Goal: Information Seeking & Learning: Learn about a topic

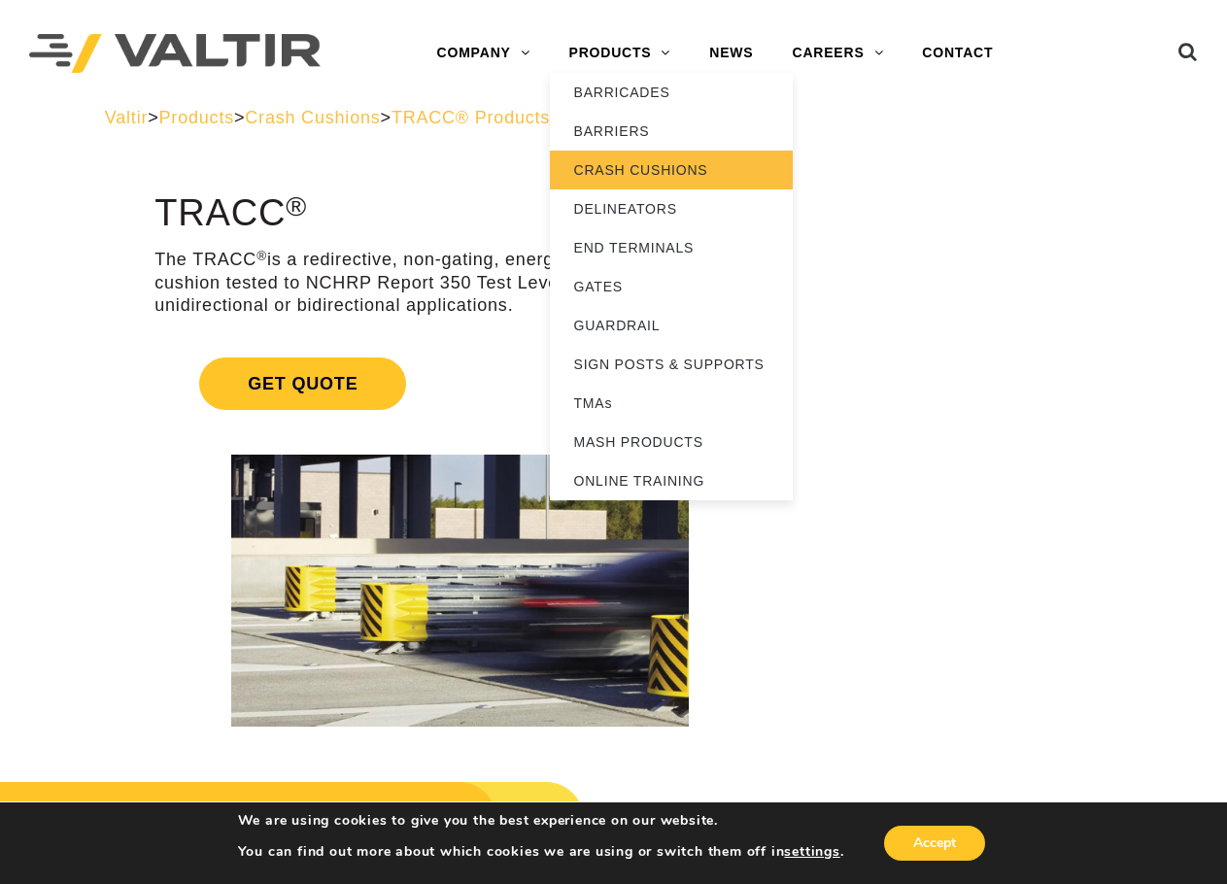
click at [627, 174] on link "CRASH CUSHIONS" at bounding box center [671, 170] width 243 height 39
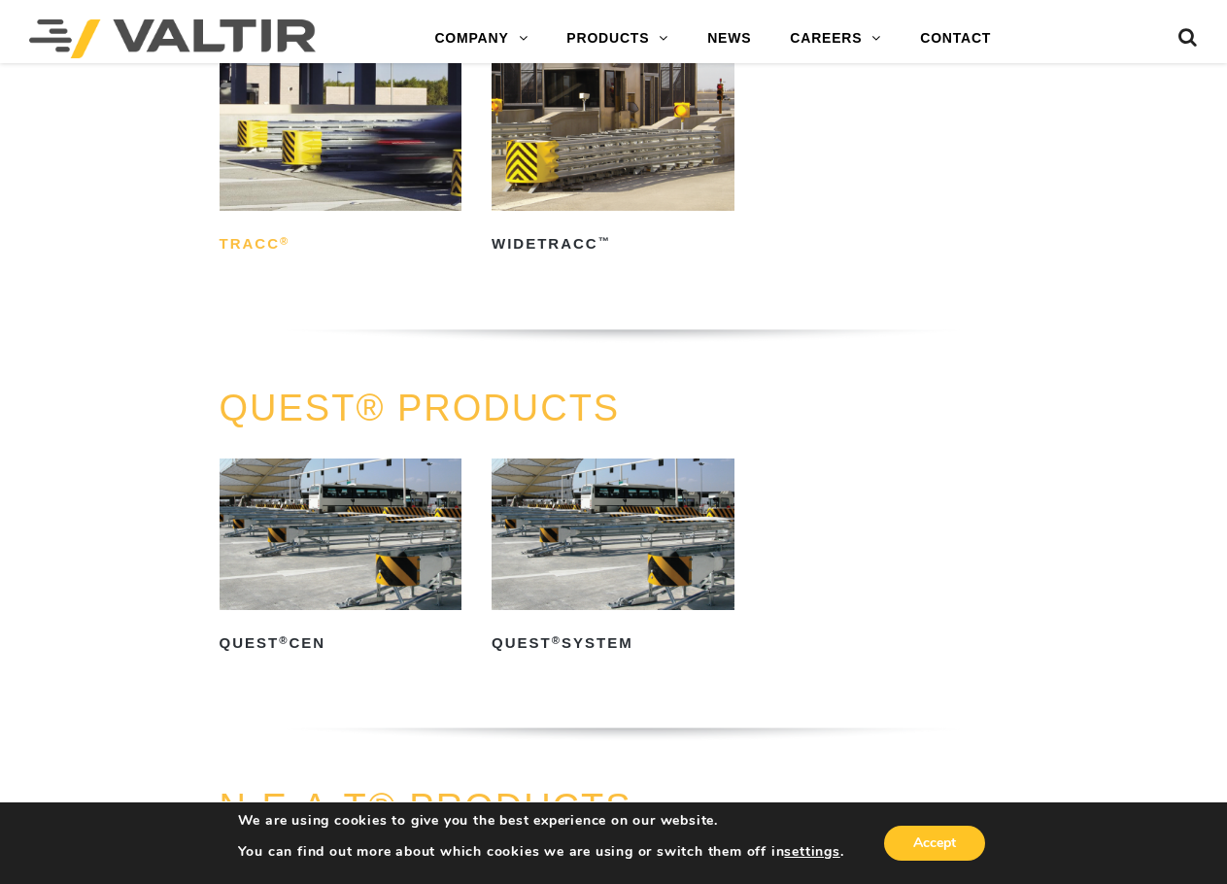
scroll to position [2721, 0]
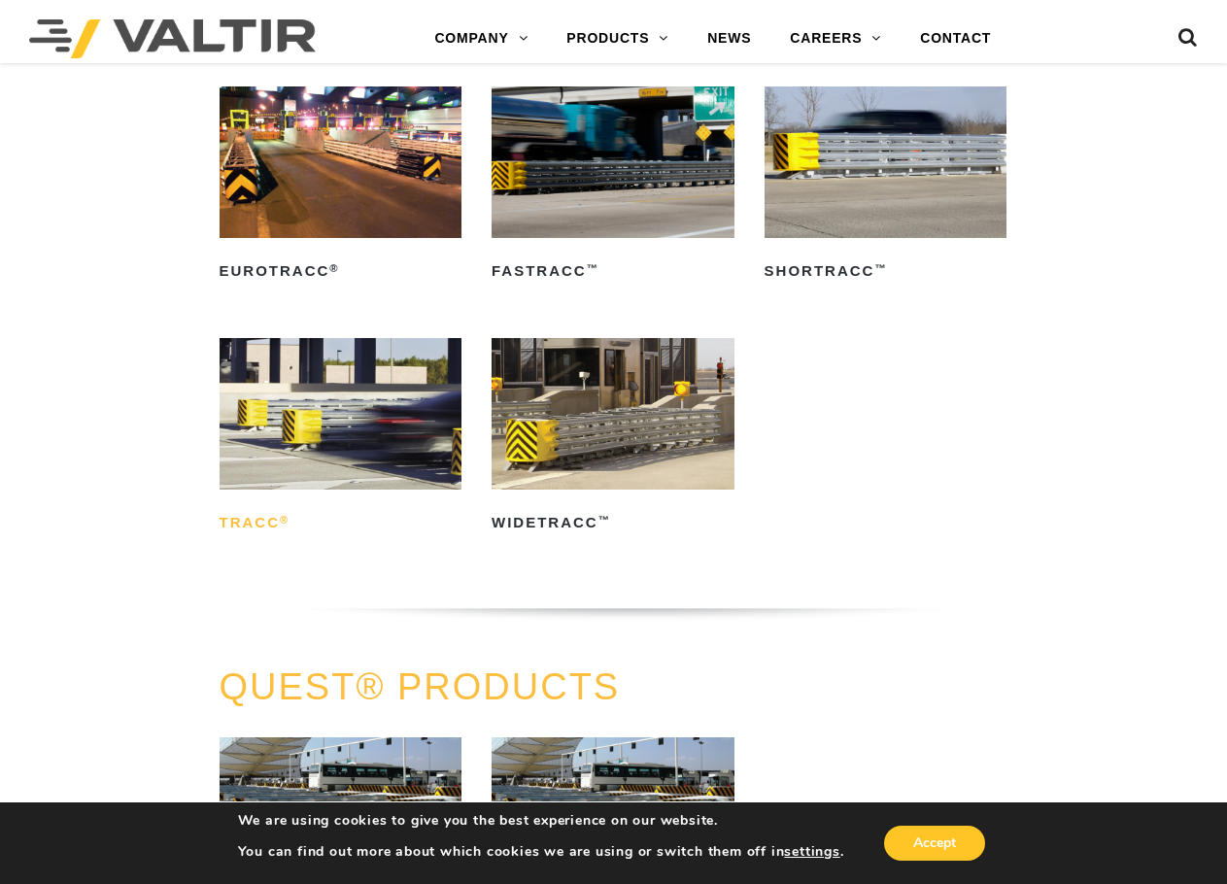
click at [253, 528] on h2 "TRACC ®" at bounding box center [341, 522] width 243 height 31
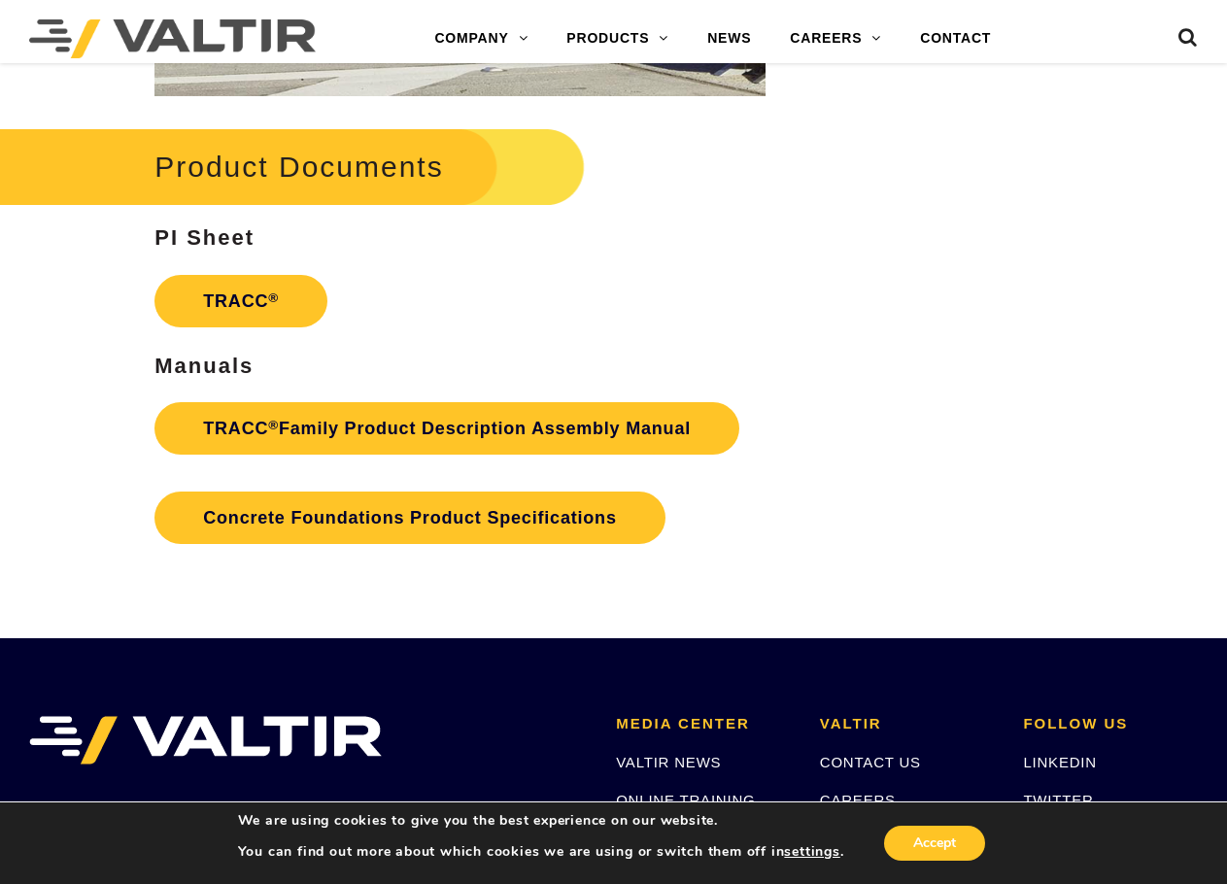
scroll to position [2721, 0]
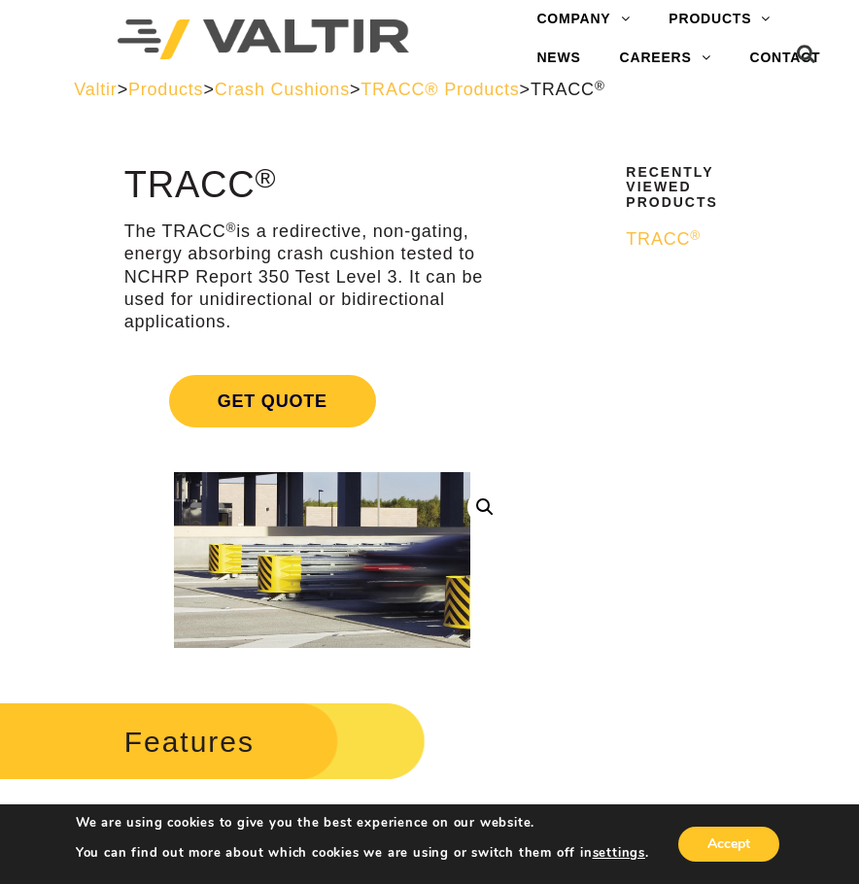
click at [642, 234] on span "TRACC ®" at bounding box center [663, 238] width 75 height 19
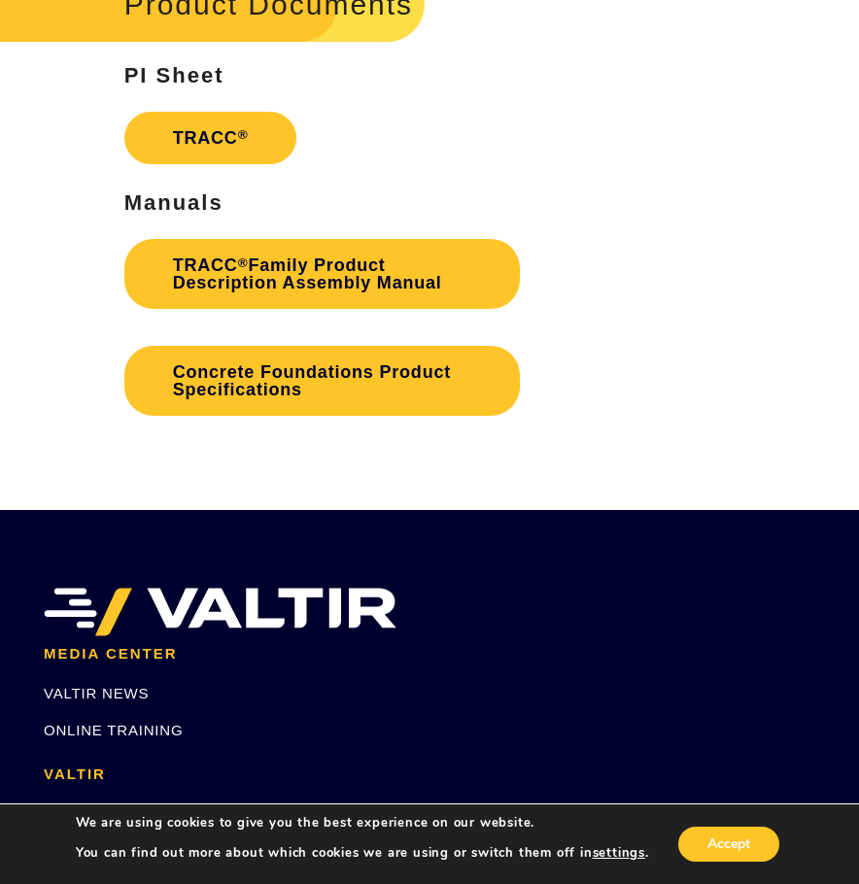
scroll to position [2818, 0]
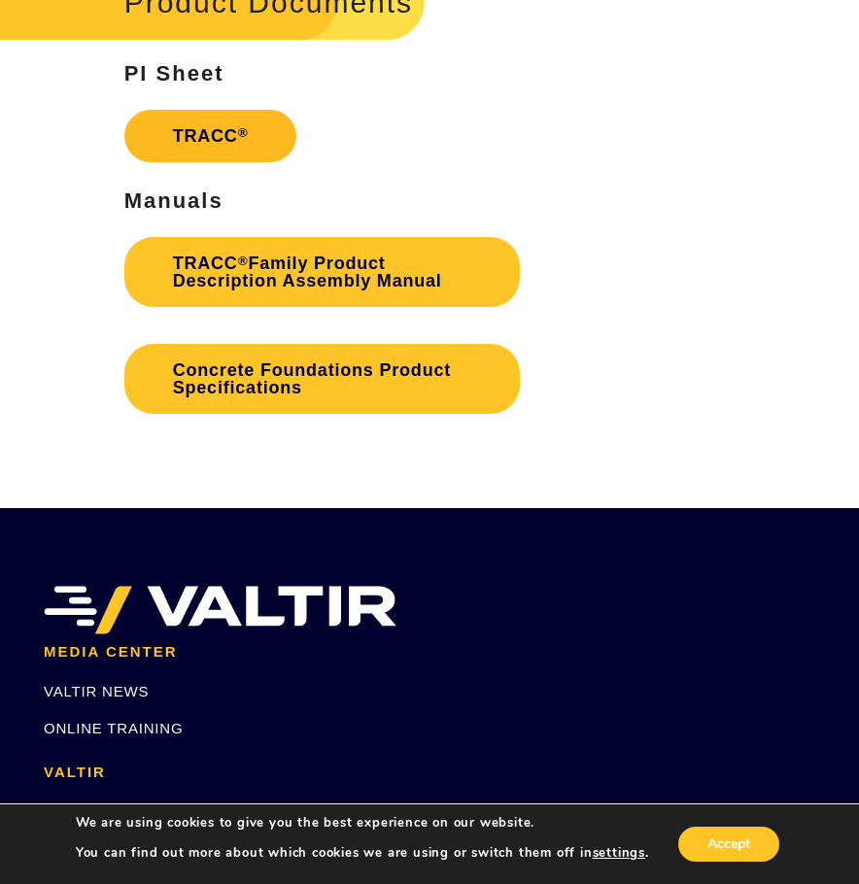
click at [223, 134] on link "TRACC ®" at bounding box center [210, 136] width 173 height 52
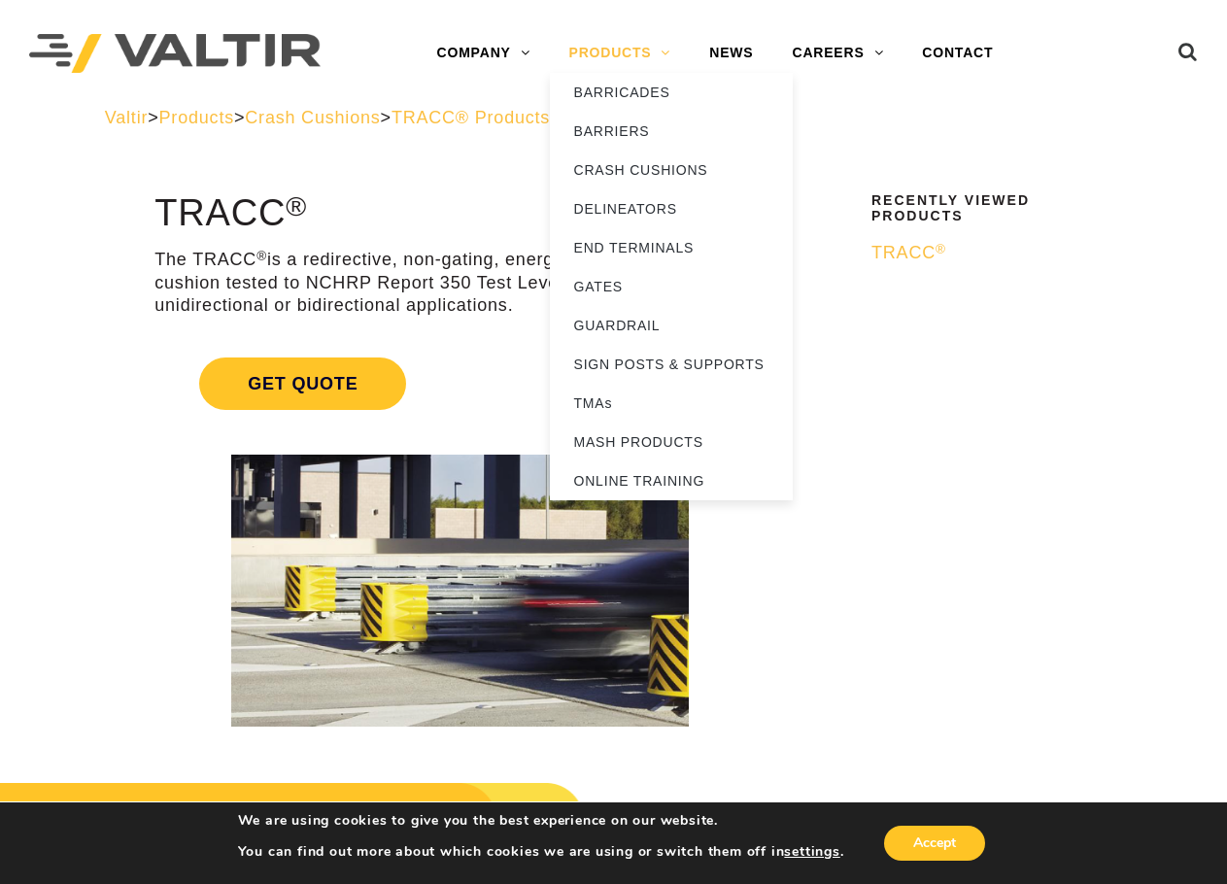
click at [611, 52] on link "PRODUCTS" at bounding box center [620, 53] width 141 height 39
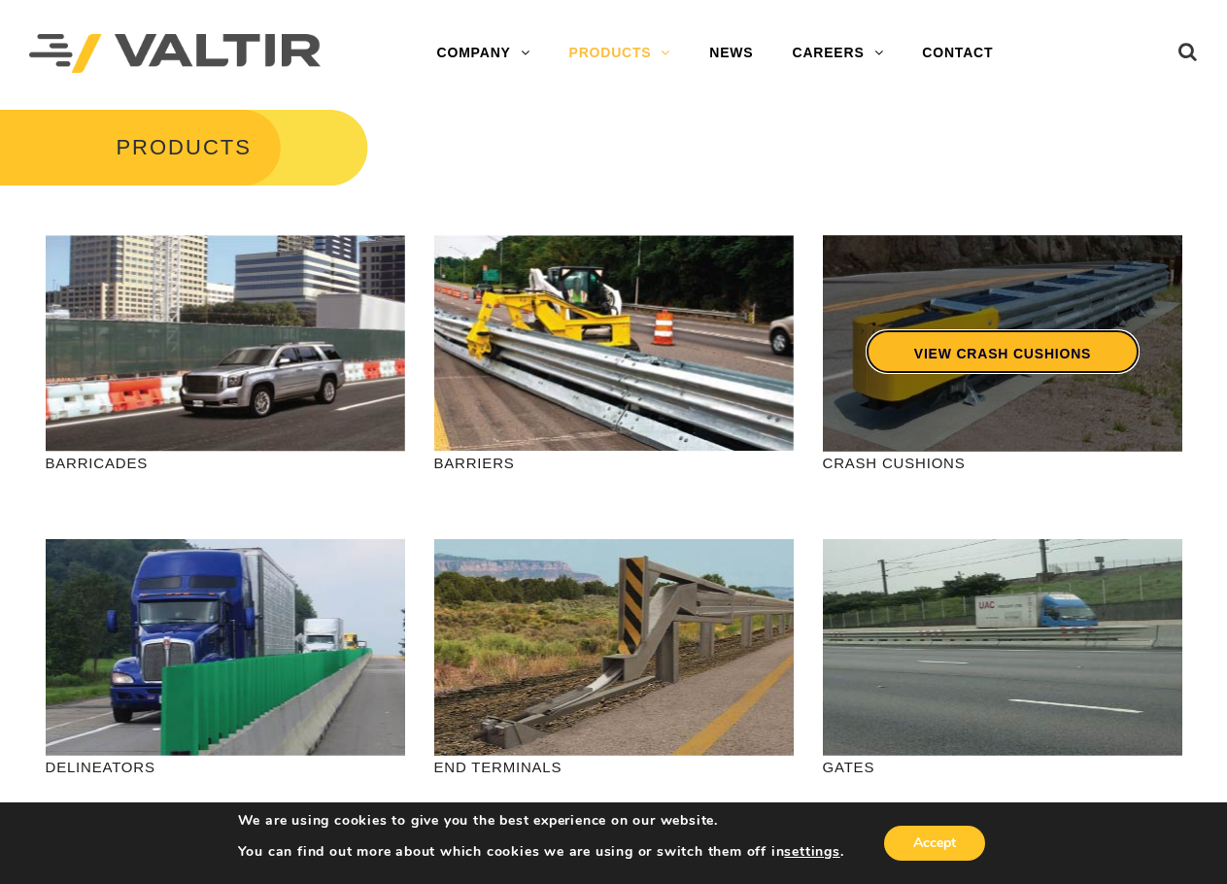
click at [1022, 363] on link "VIEW CRASH CUSHIONS" at bounding box center [1002, 351] width 274 height 45
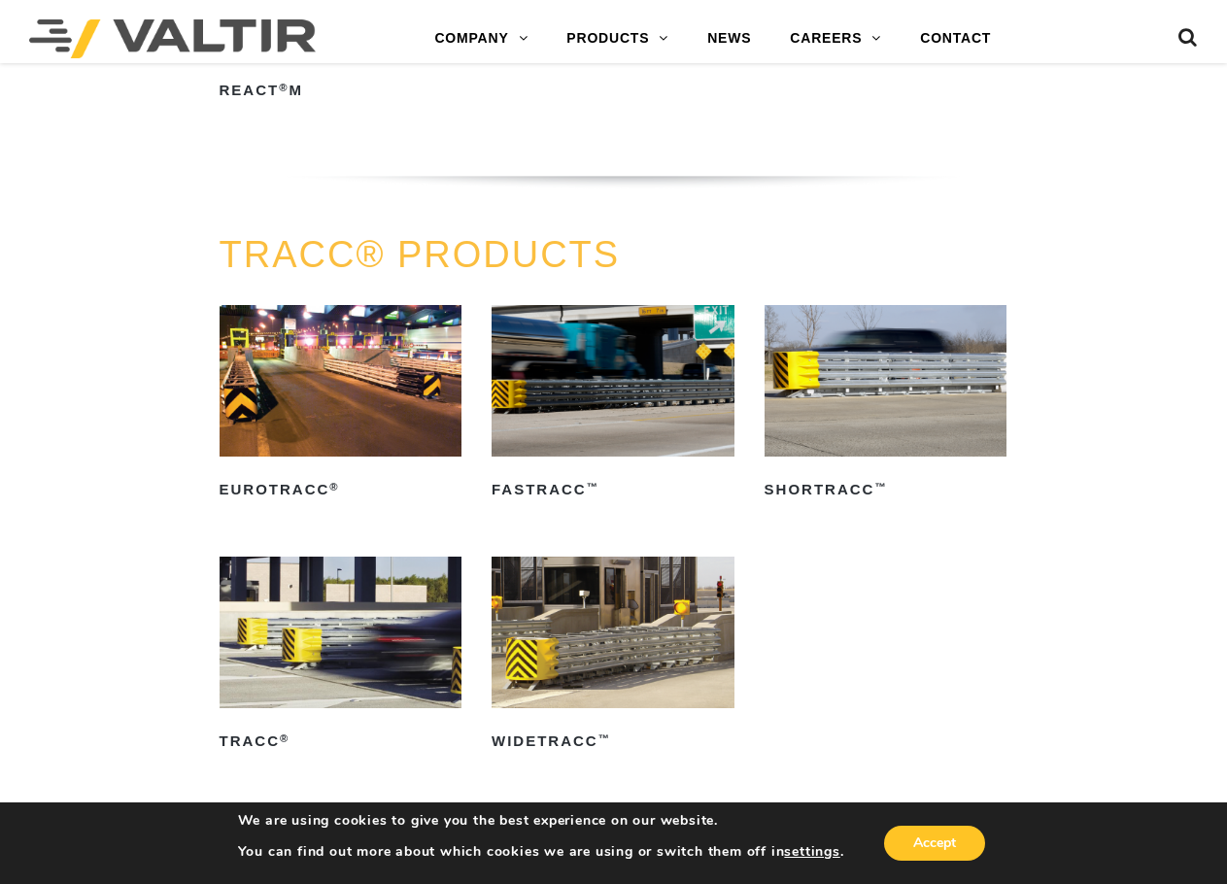
scroll to position [2527, 0]
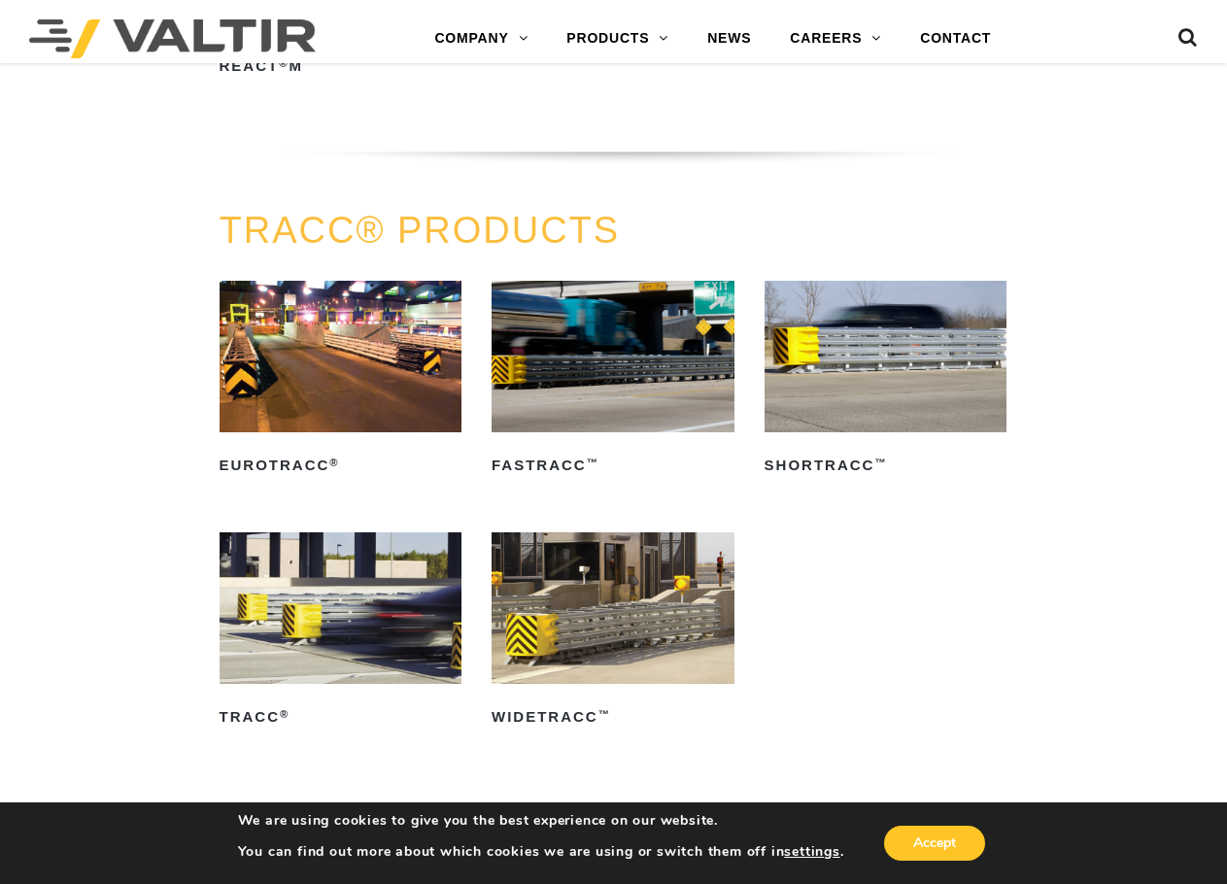
click at [901, 357] on img at bounding box center [886, 357] width 243 height 152
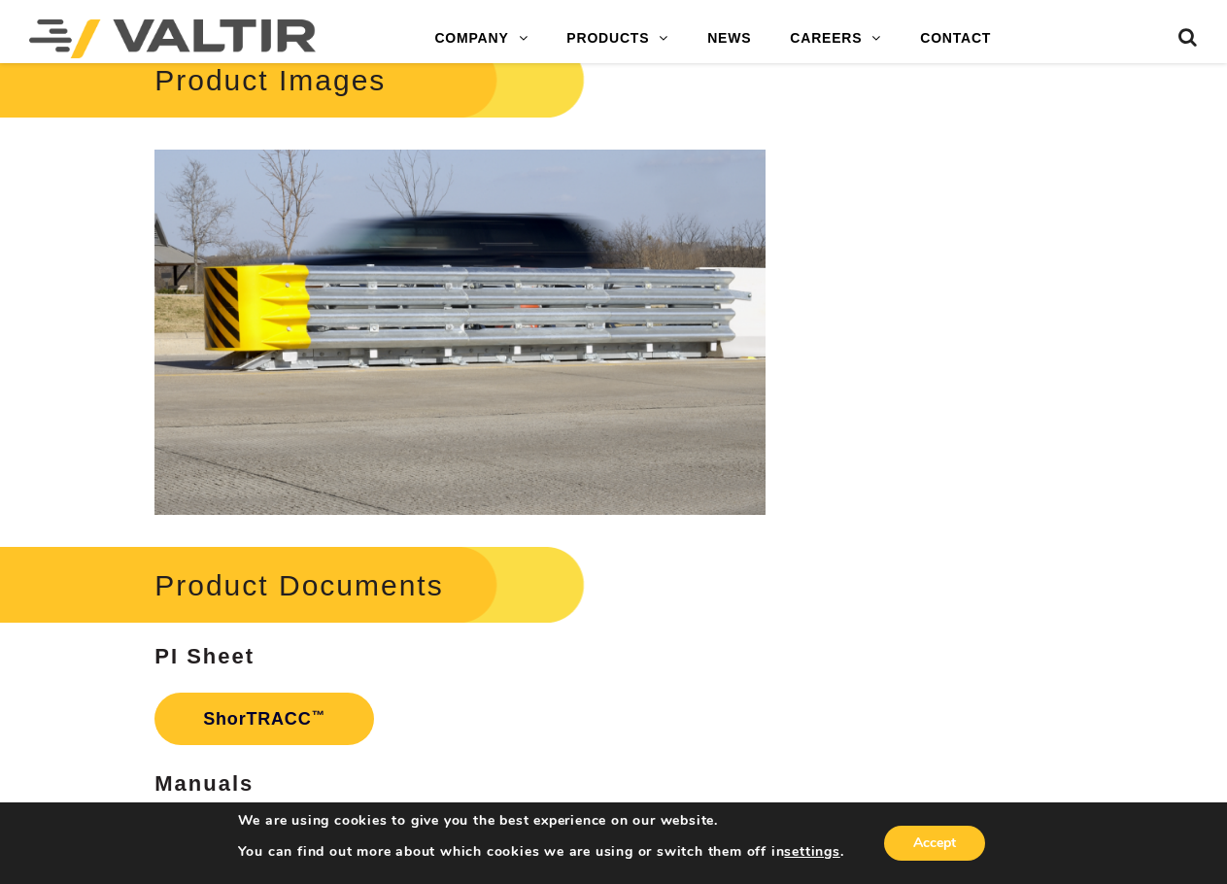
scroll to position [2818, 0]
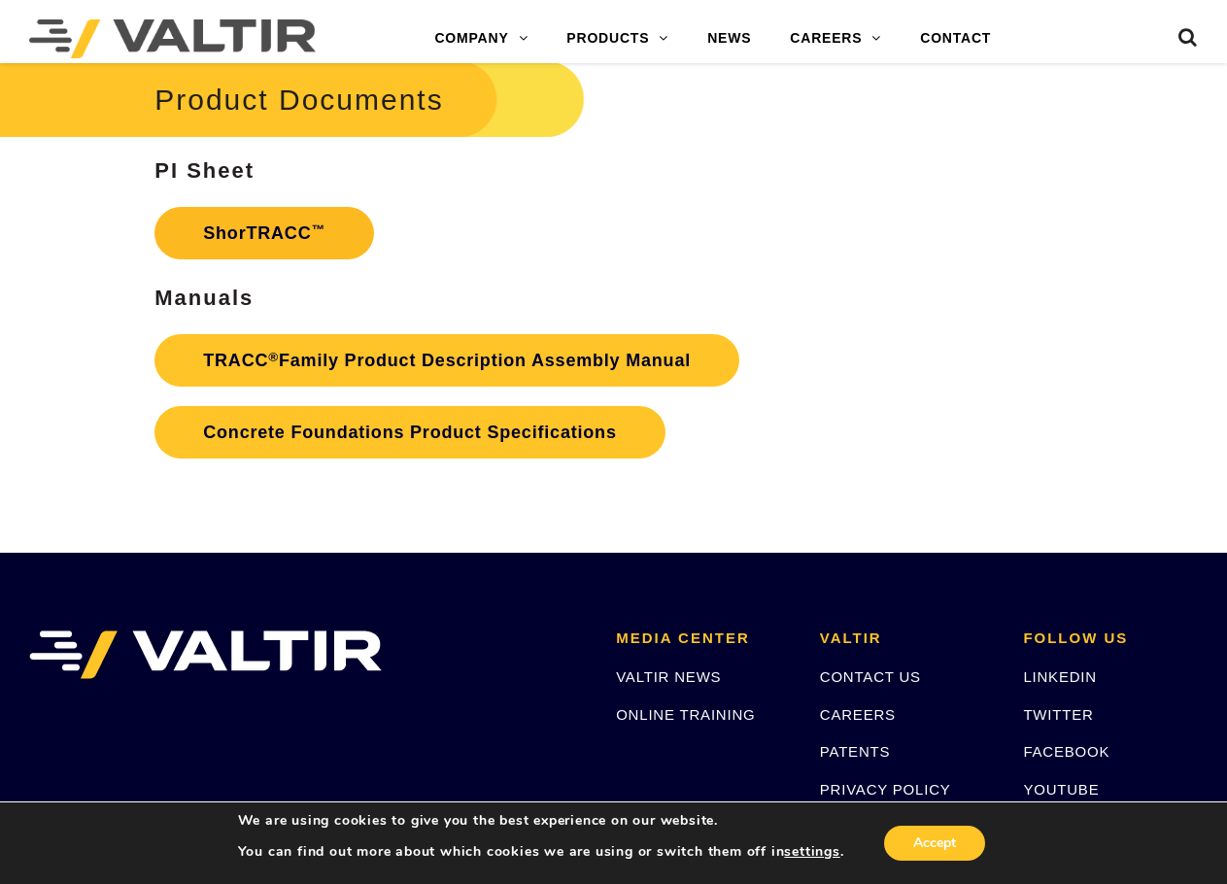
click at [237, 233] on link "ShorTRACC ™" at bounding box center [265, 233] width 220 height 52
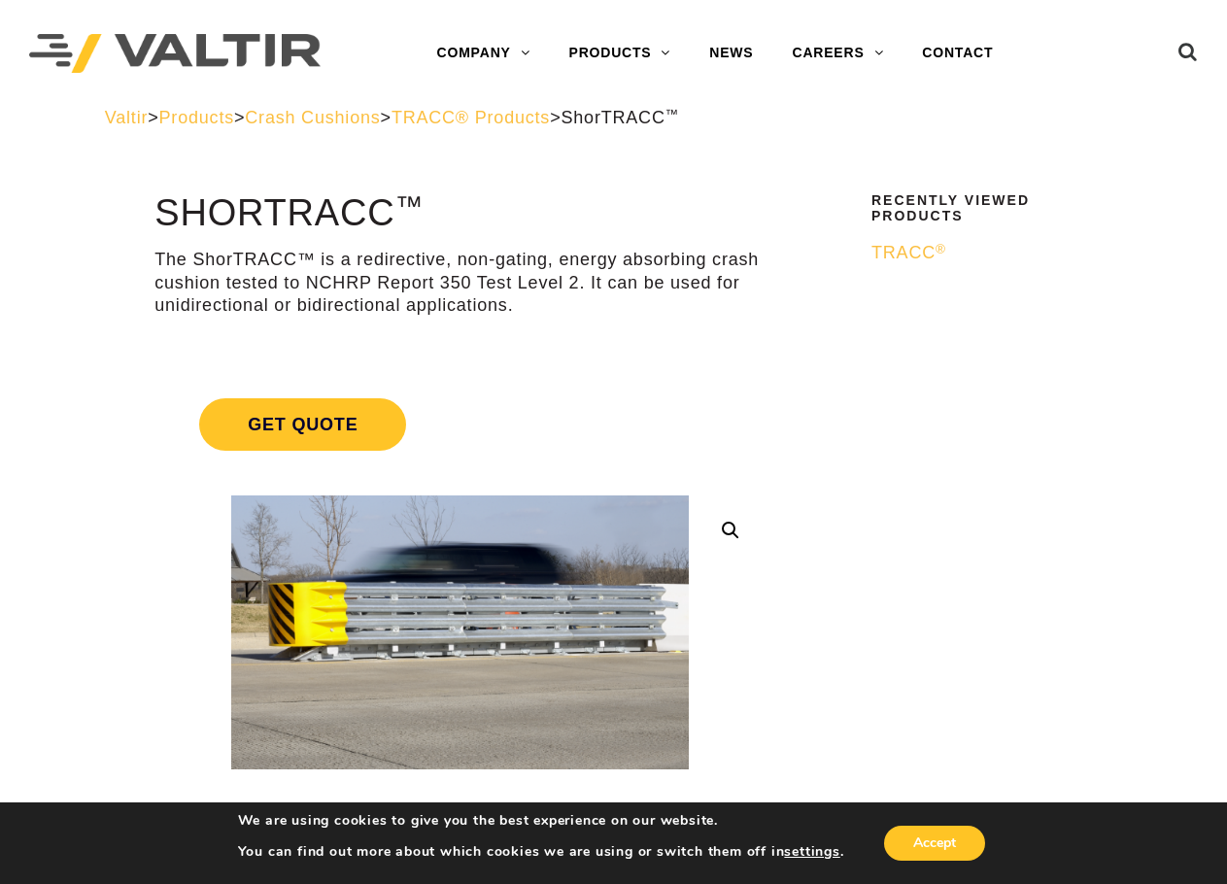
click at [534, 118] on span "TRACC® Products" at bounding box center [471, 117] width 158 height 19
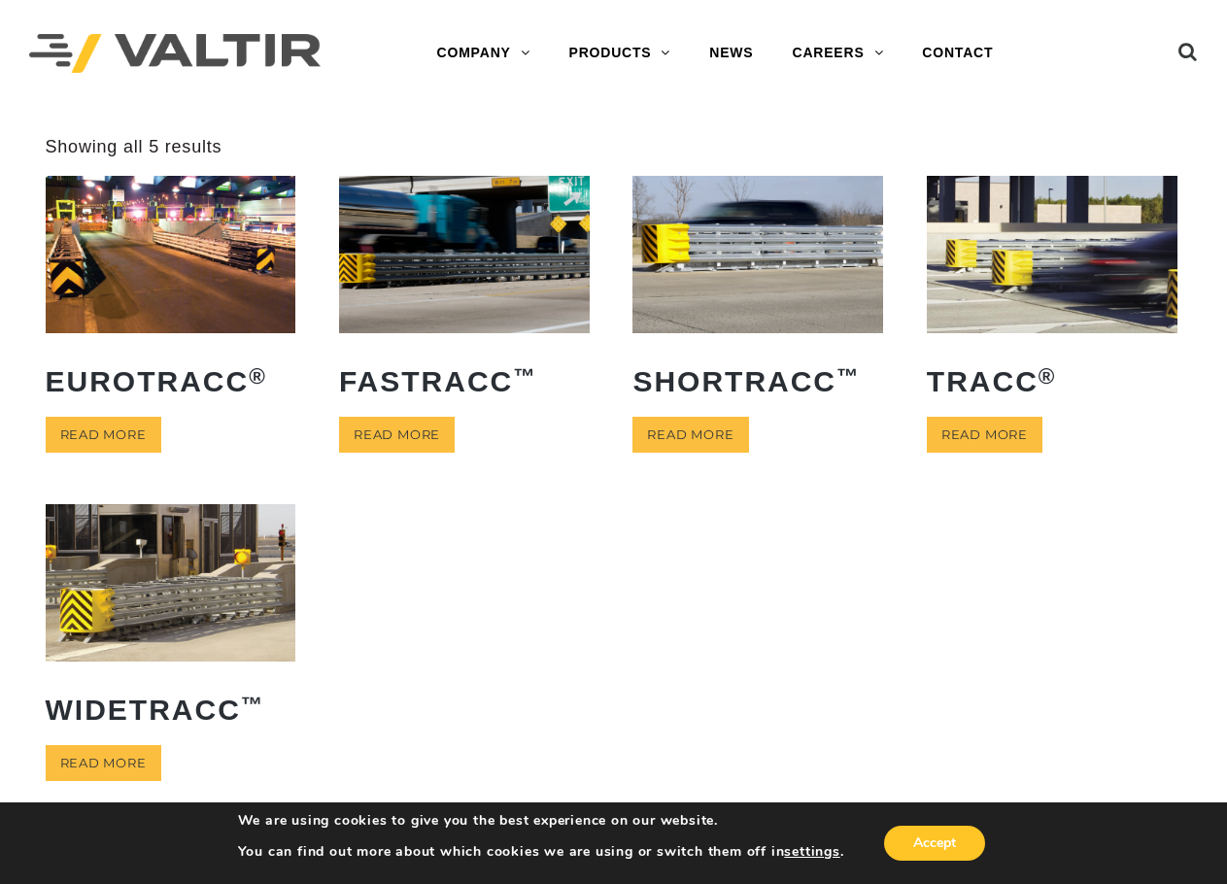
click at [992, 276] on img at bounding box center [1052, 254] width 251 height 156
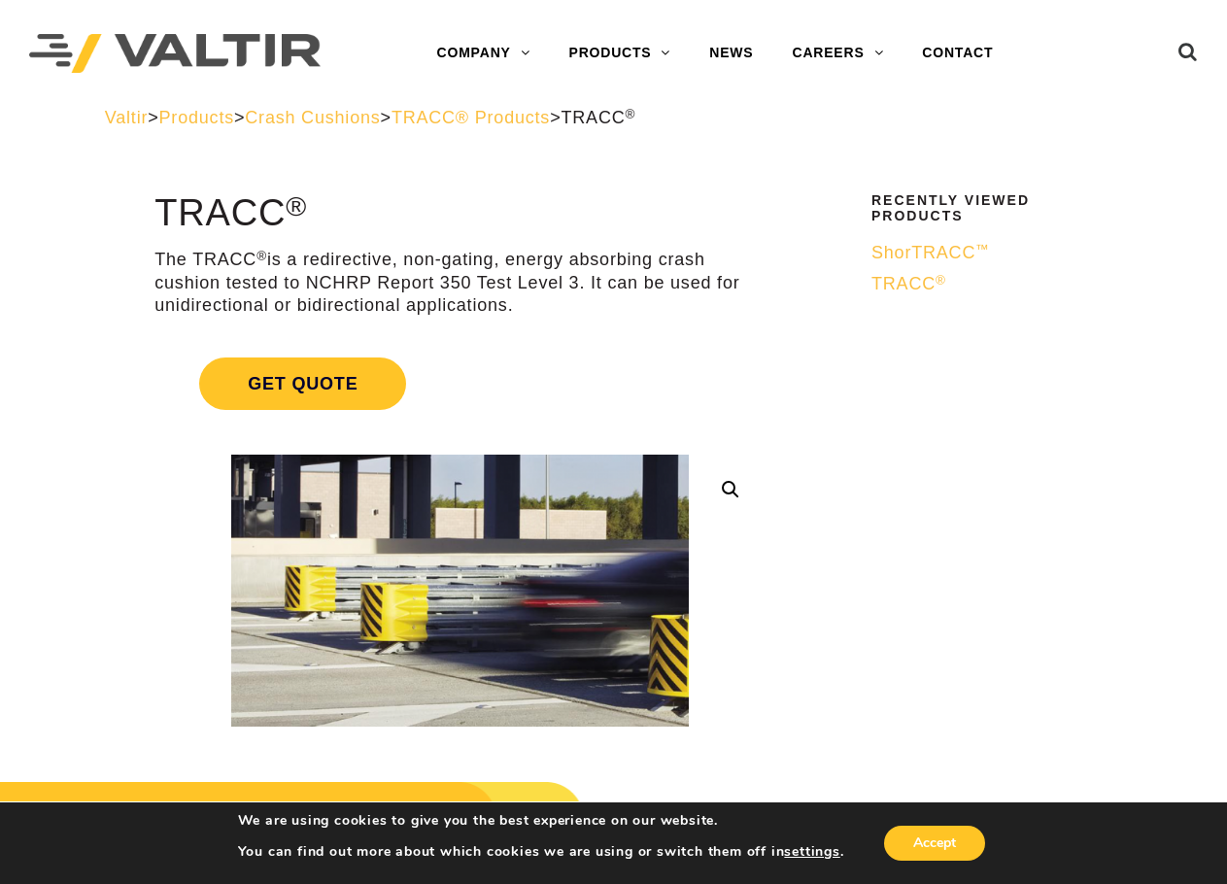
click at [909, 286] on span "TRACC ®" at bounding box center [909, 283] width 75 height 19
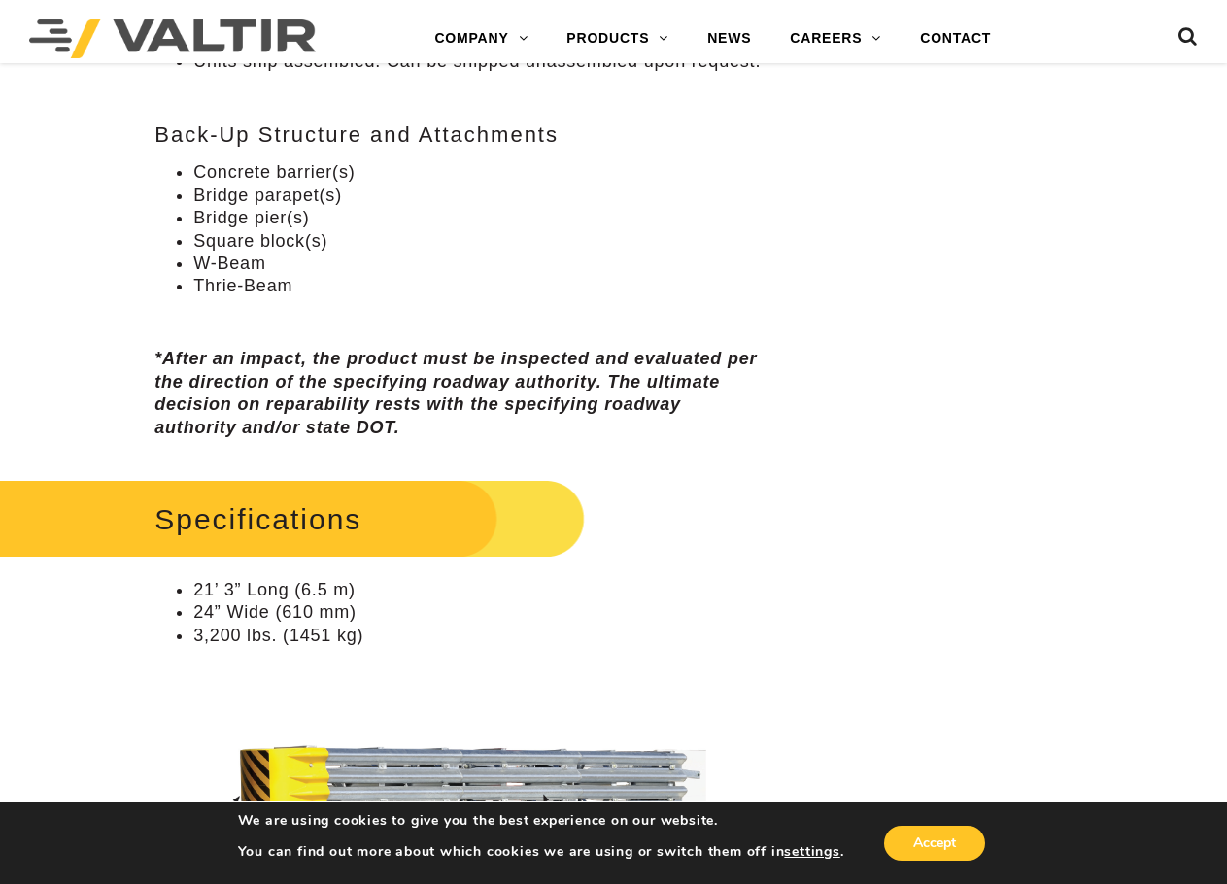
scroll to position [1555, 0]
